Goal: Transaction & Acquisition: Subscribe to service/newsletter

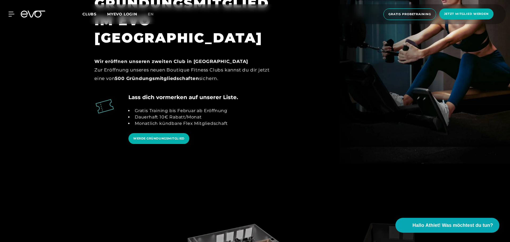
scroll to position [559, 0]
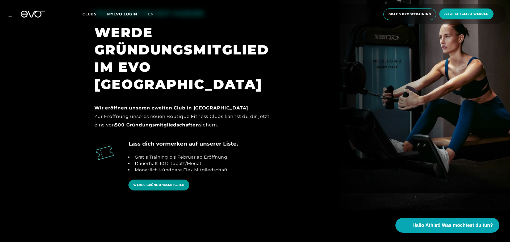
click at [160, 180] on link "WERDE GRÜNDUNGSMITGLIED" at bounding box center [158, 185] width 61 height 11
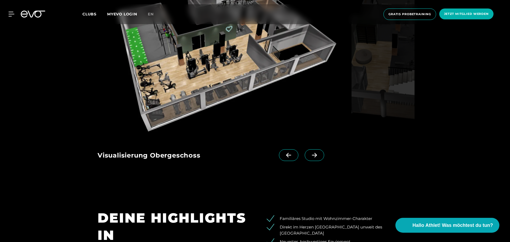
scroll to position [798, 0]
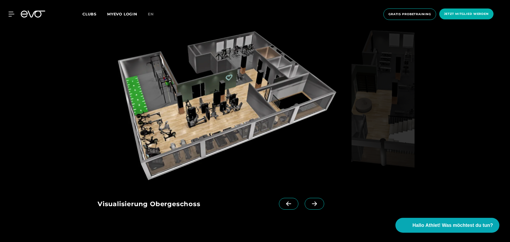
click at [310, 202] on icon at bounding box center [314, 204] width 9 height 5
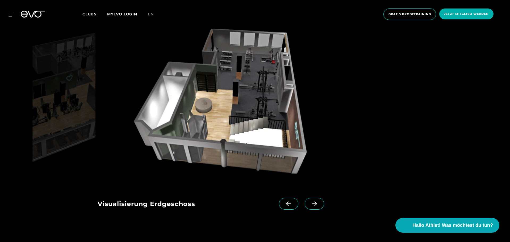
click at [284, 202] on icon at bounding box center [288, 204] width 9 height 5
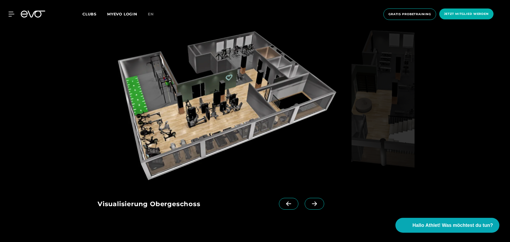
click at [285, 202] on icon at bounding box center [288, 204] width 9 height 5
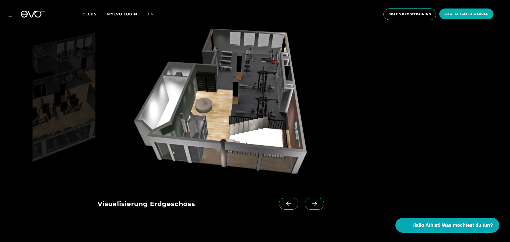
click at [285, 198] on span at bounding box center [288, 204] width 19 height 12
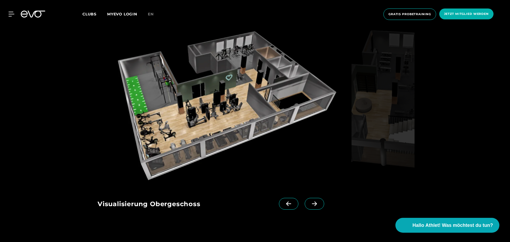
click at [285, 198] on span at bounding box center [288, 204] width 19 height 12
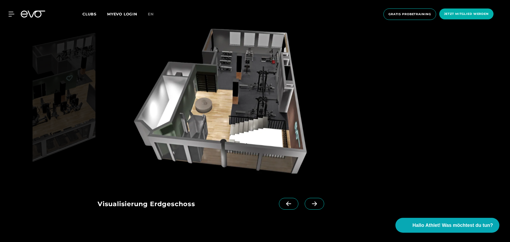
click at [285, 198] on span at bounding box center [288, 204] width 19 height 12
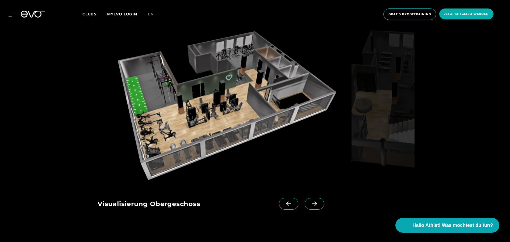
click at [285, 198] on span at bounding box center [288, 204] width 19 height 12
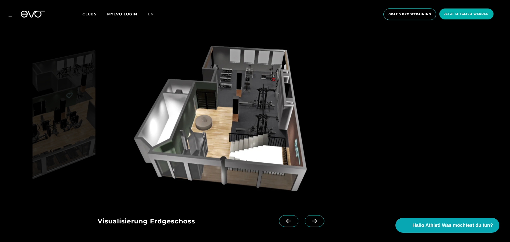
scroll to position [771, 0]
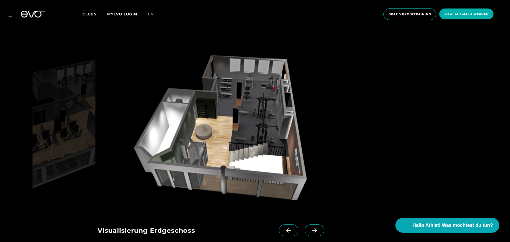
click at [283, 225] on span at bounding box center [288, 231] width 19 height 12
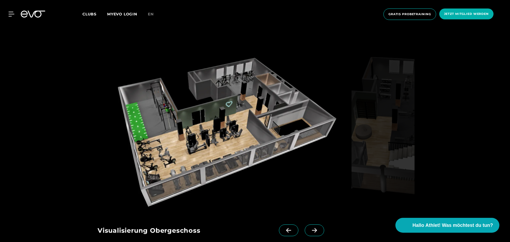
click at [310, 228] on icon at bounding box center [314, 230] width 9 height 5
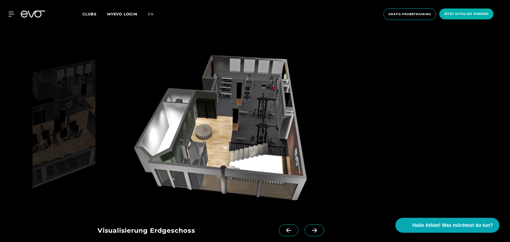
click at [287, 225] on span at bounding box center [288, 231] width 19 height 12
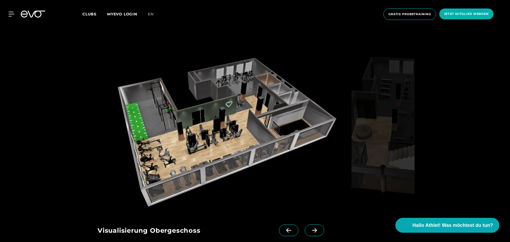
click at [310, 228] on icon at bounding box center [314, 230] width 9 height 5
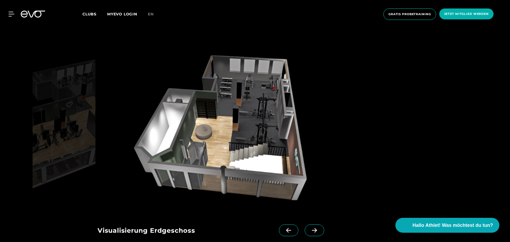
click at [284, 228] on icon at bounding box center [288, 230] width 9 height 5
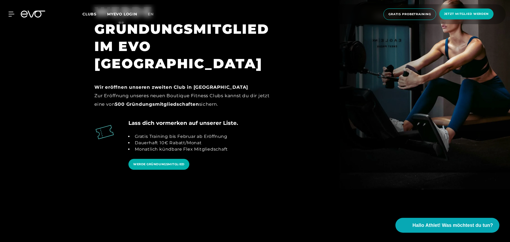
scroll to position [612, 0]
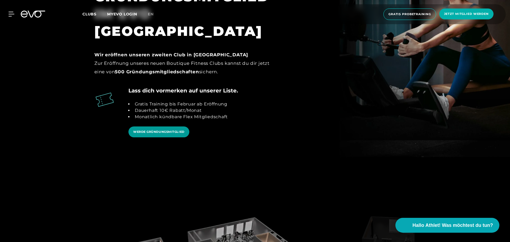
click at [183, 130] on span "WERDE GRÜNDUNGSMITGLIED" at bounding box center [158, 132] width 51 height 5
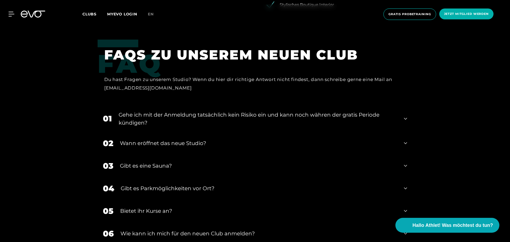
scroll to position [1117, 0]
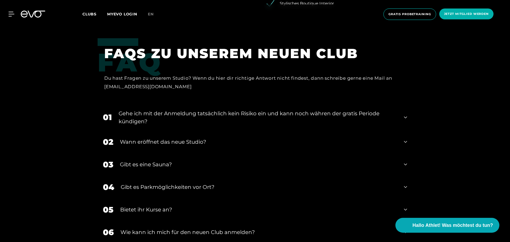
click at [331, 161] on div "Gibt es eine Sauna?" at bounding box center [258, 165] width 277 height 8
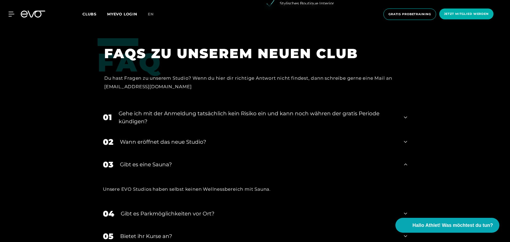
click at [331, 161] on div "Gibt es eine Sauna?" at bounding box center [258, 165] width 277 height 8
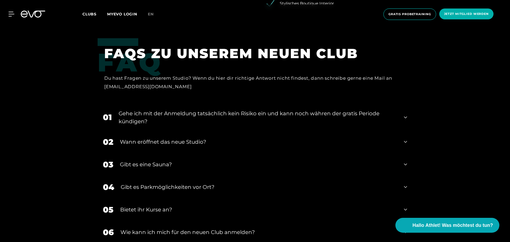
click at [338, 138] on div "Wann eröffnet das neue Studio?" at bounding box center [258, 142] width 277 height 8
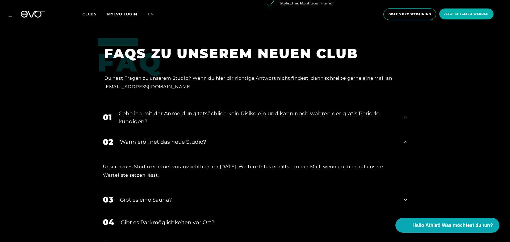
click at [338, 138] on div "Wann eröffnet das neue Studio?" at bounding box center [258, 142] width 277 height 8
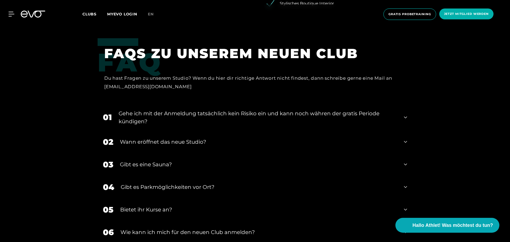
click at [342, 110] on div "Gehe ich mit der Anmeldung tatsächlich kein Risiko ein und kann noch währen der…" at bounding box center [258, 118] width 279 height 16
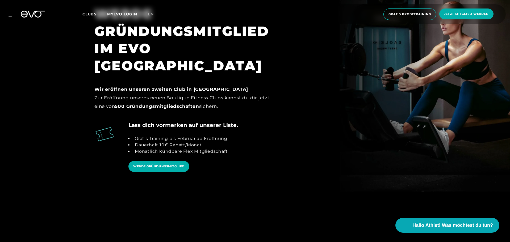
scroll to position [559, 0]
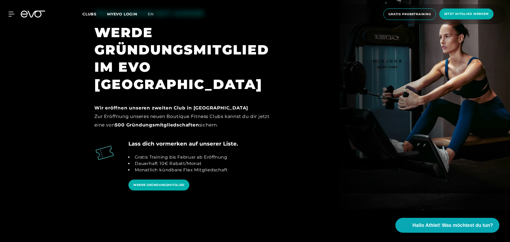
click at [88, 12] on span "Clubs" at bounding box center [89, 14] width 14 height 5
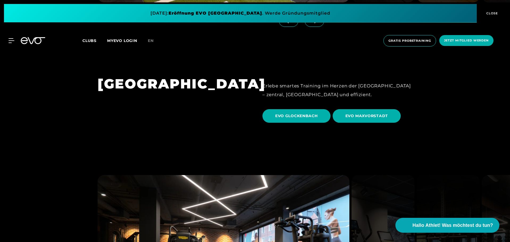
scroll to position [1596, 0]
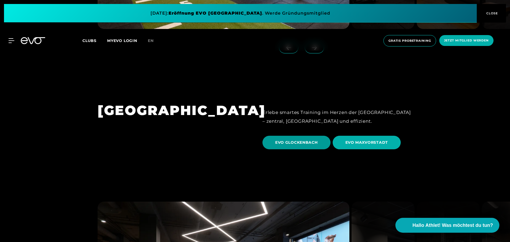
click at [310, 140] on span "EVO GLOCKENBACH" at bounding box center [296, 143] width 43 height 6
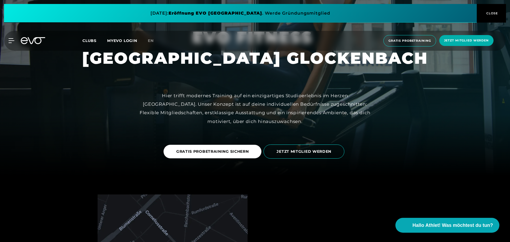
scroll to position [80, 0]
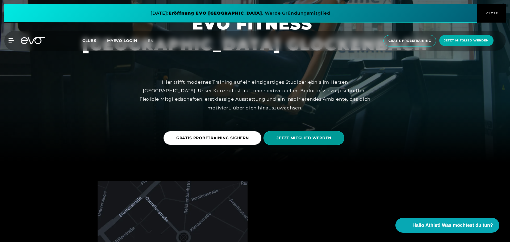
click at [301, 136] on span "JETZT MITGLIED WERDEN" at bounding box center [304, 138] width 55 height 6
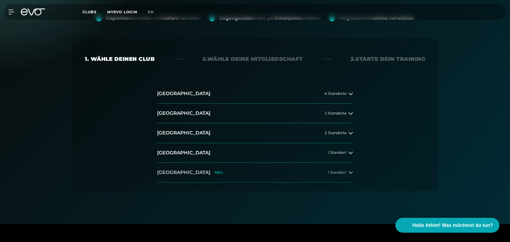
scroll to position [80, 0]
click at [322, 156] on button "[GEOGRAPHIC_DATA] 1 Standort" at bounding box center [255, 153] width 196 height 20
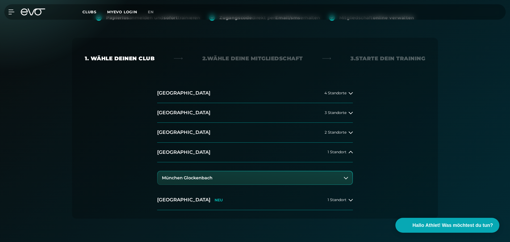
click at [321, 181] on button "München Glockenbach" at bounding box center [255, 178] width 195 height 13
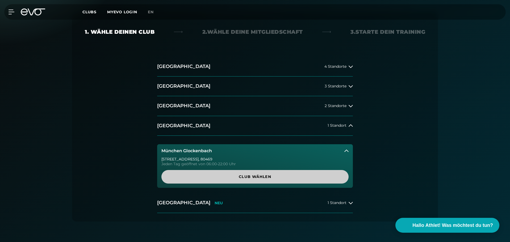
click at [309, 175] on span "Club wählen" at bounding box center [255, 177] width 162 height 6
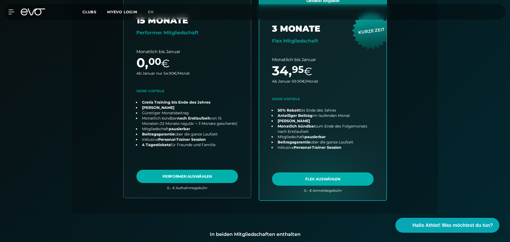
scroll to position [171, 0]
